Goal: Task Accomplishment & Management: Use online tool/utility

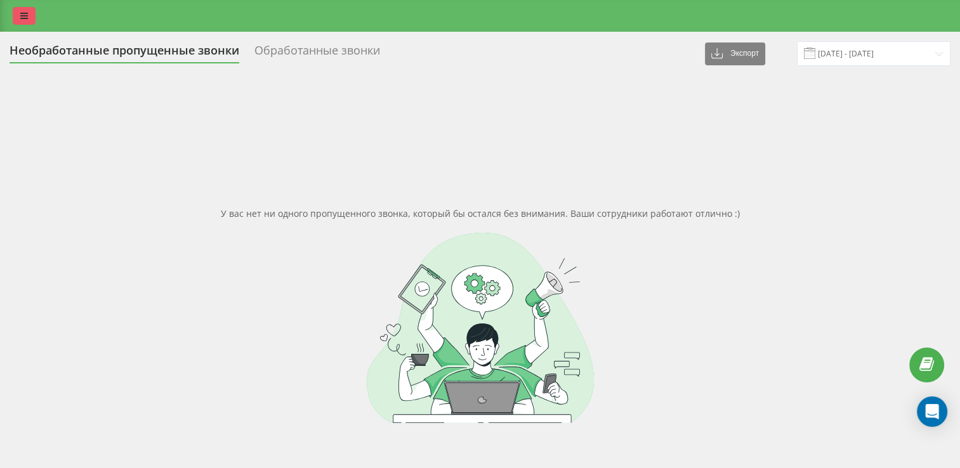
click at [20, 18] on icon at bounding box center [24, 15] width 8 height 9
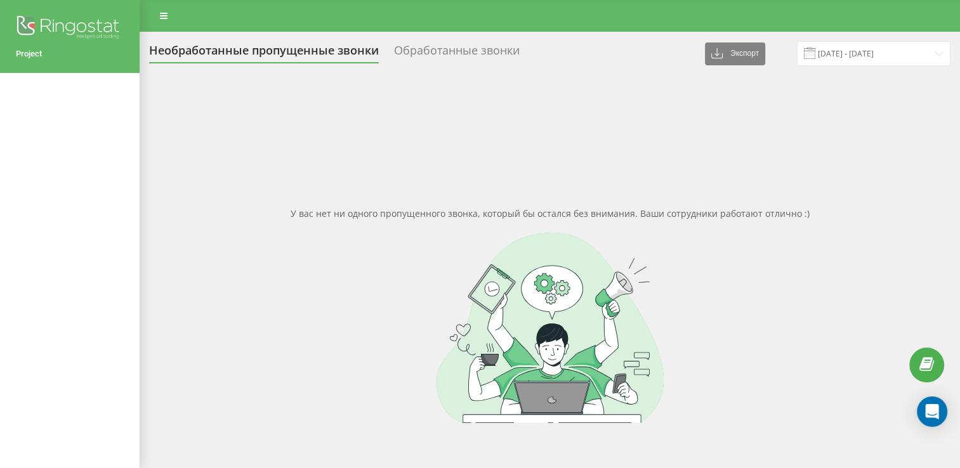
click at [77, 29] on img at bounding box center [70, 29] width 108 height 32
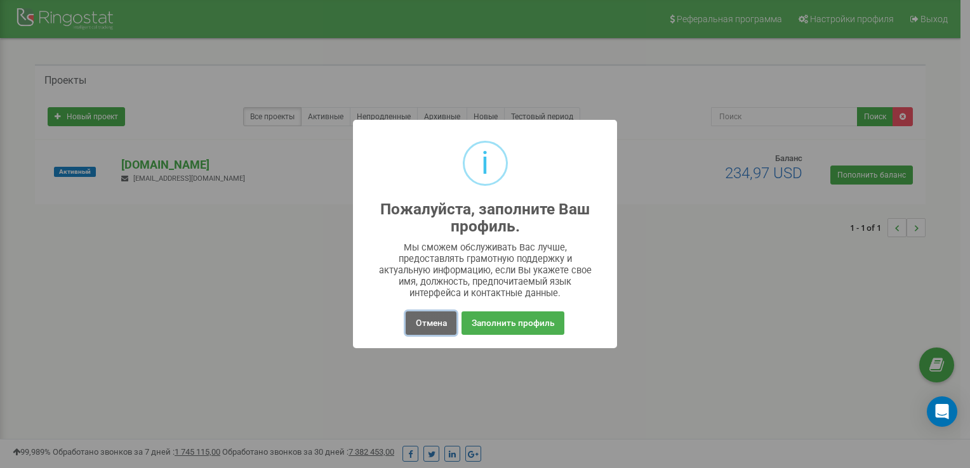
click at [428, 322] on button "Отмена" at bounding box center [431, 323] width 50 height 23
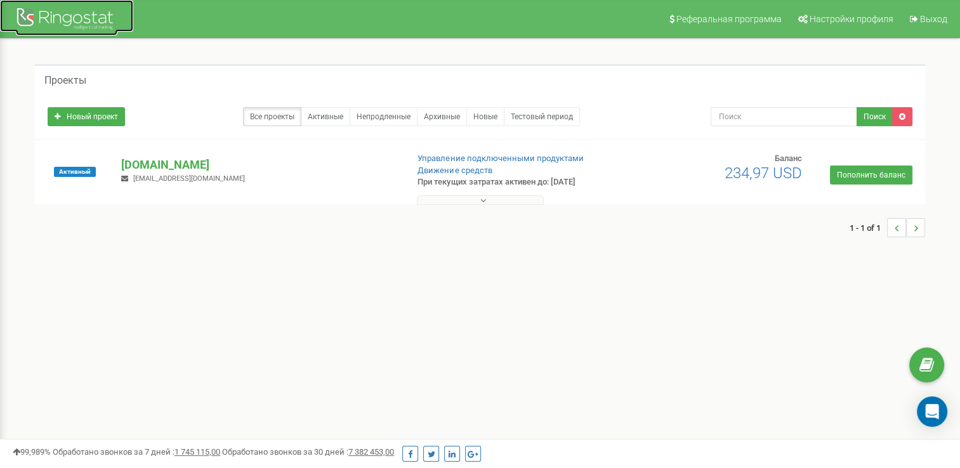
click at [48, 17] on div at bounding box center [67, 20] width 102 height 30
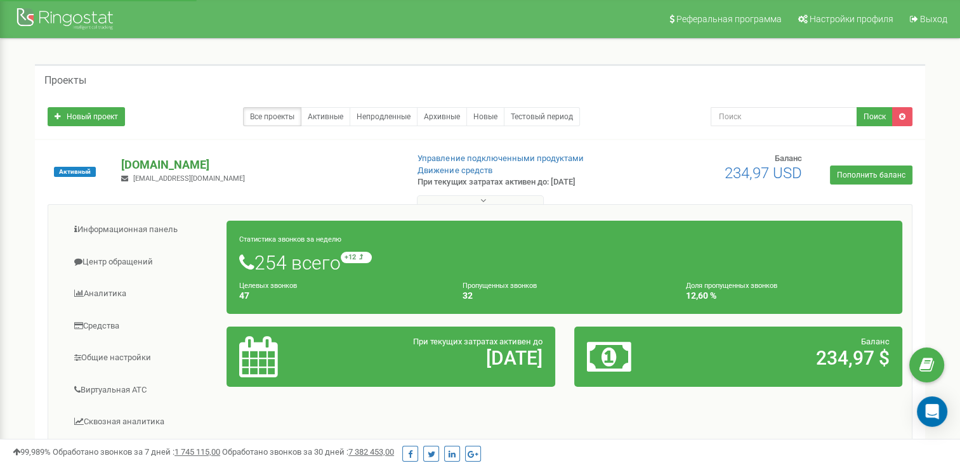
click at [135, 168] on p "mk-translations.ua" at bounding box center [258, 165] width 275 height 17
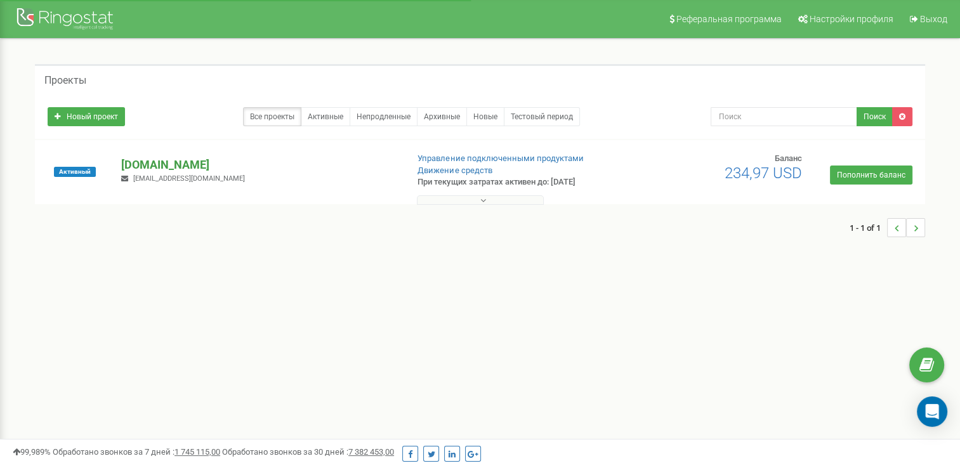
click at [136, 167] on p "mk-translations.ua" at bounding box center [258, 165] width 275 height 17
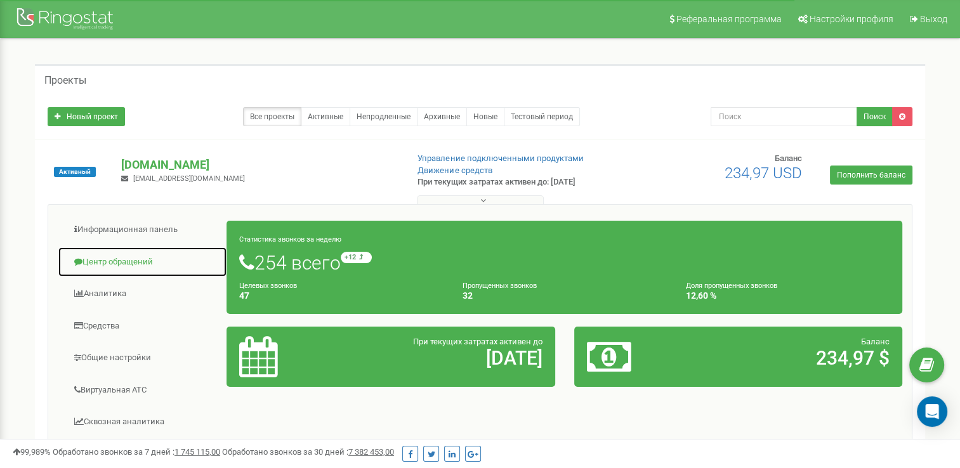
click at [122, 271] on link "Центр обращений" at bounding box center [142, 262] width 169 height 31
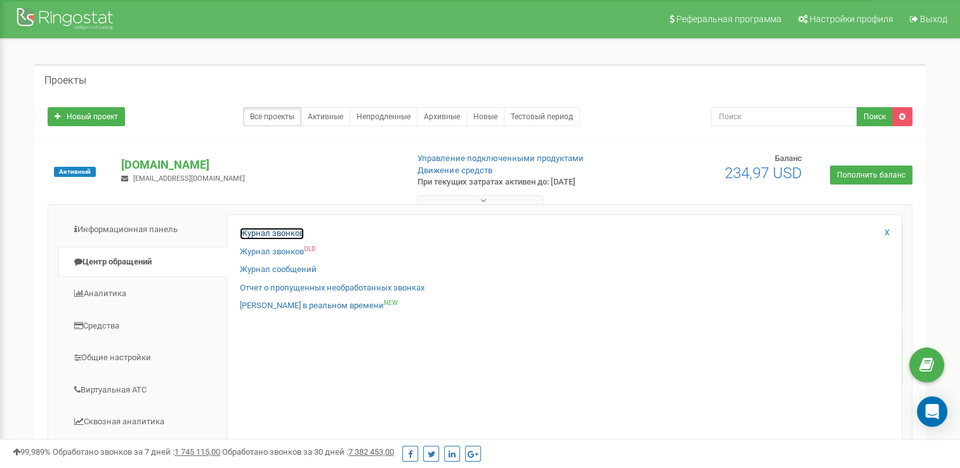
click at [272, 235] on link "Журнал звонков" at bounding box center [272, 234] width 64 height 12
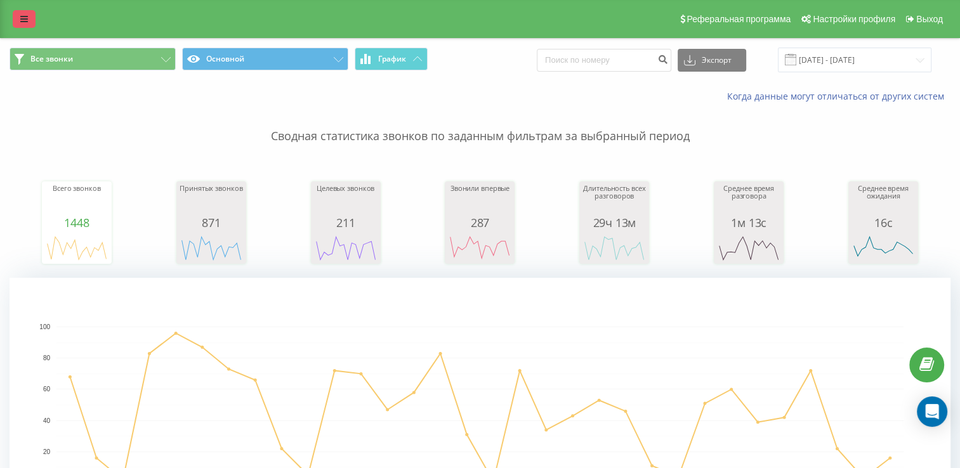
click at [25, 24] on link at bounding box center [24, 19] width 23 height 18
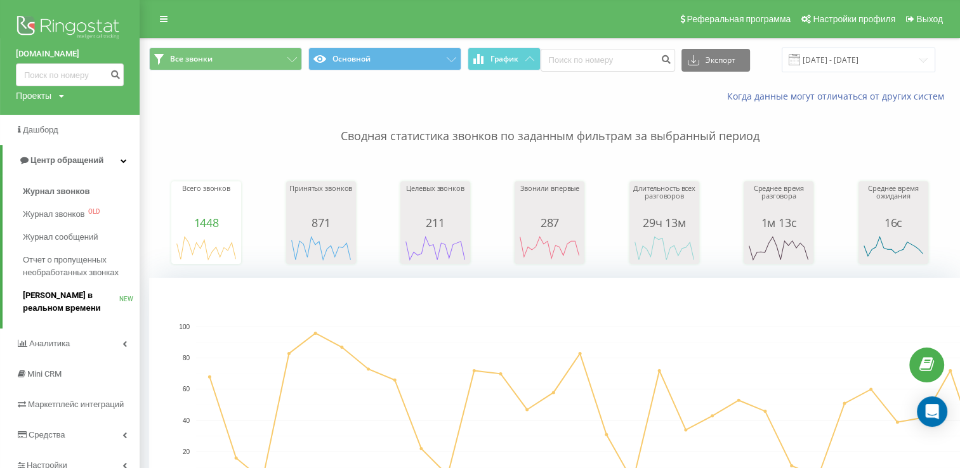
click at [94, 286] on link "Звонки в реальном времени NEW" at bounding box center [81, 302] width 117 height 36
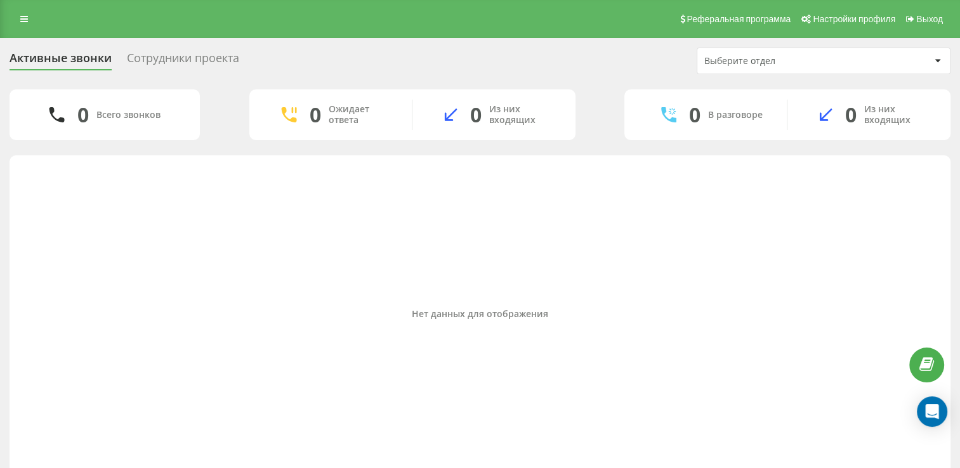
click at [152, 60] on div "Сотрудники проекта" at bounding box center [183, 61] width 112 height 20
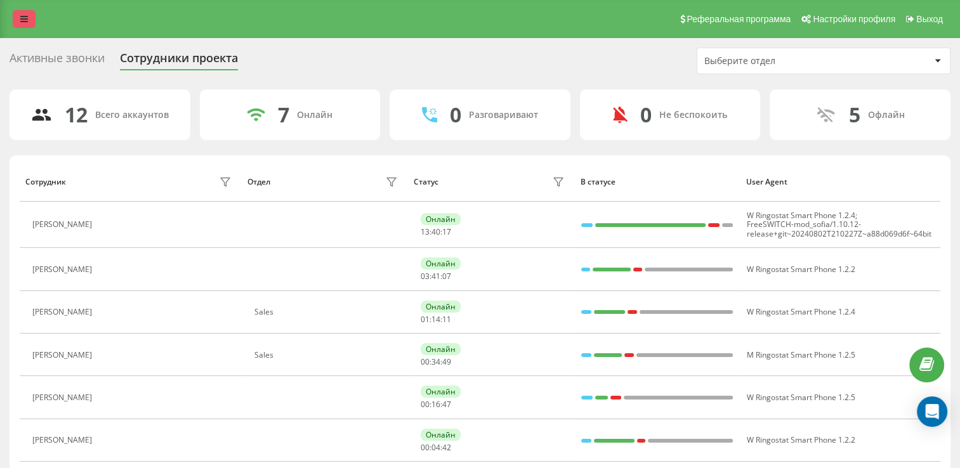
click at [23, 22] on icon at bounding box center [24, 19] width 8 height 9
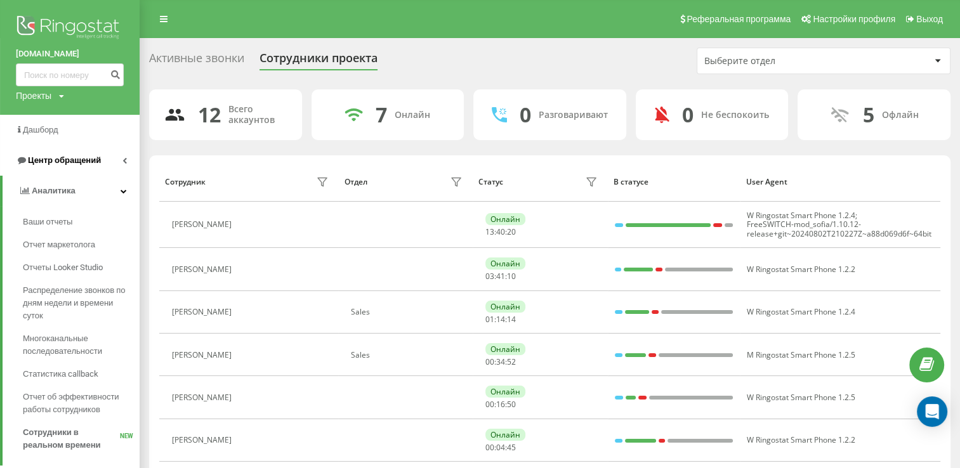
click at [56, 175] on link "Центр обращений" at bounding box center [70, 160] width 140 height 30
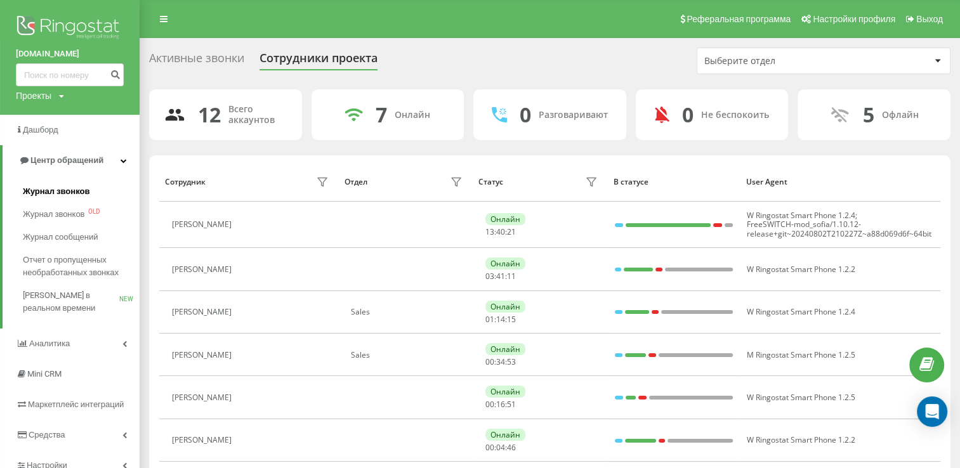
click at [58, 186] on span "Журнал звонков" at bounding box center [56, 191] width 67 height 13
